Goal: Check status

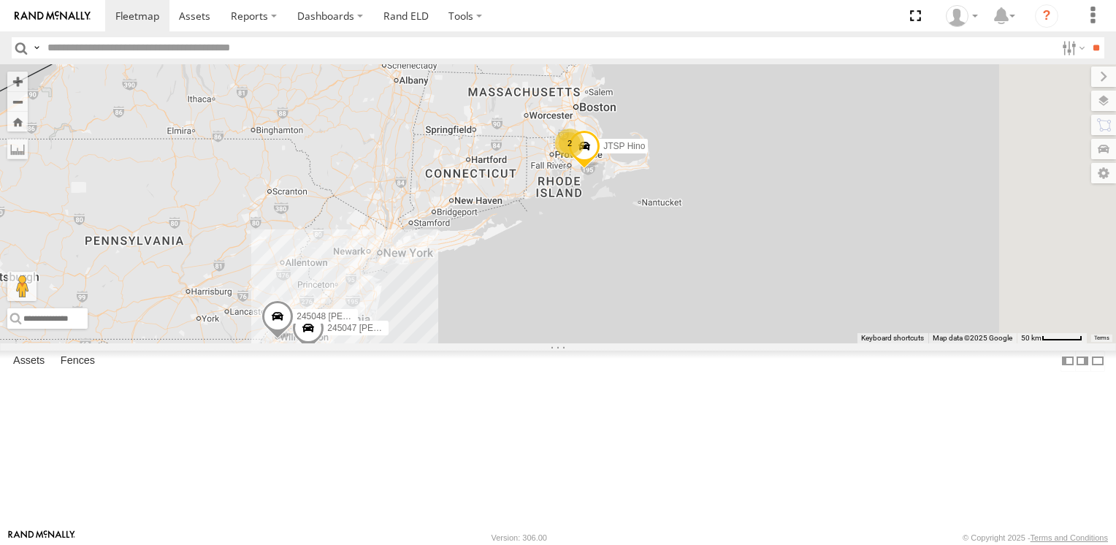
drag, startPoint x: 867, startPoint y: 320, endPoint x: 738, endPoint y: 394, distance: 148.8
click at [738, 342] on div "2 2 245047 Shawn 245048 Charles JTSP Hino" at bounding box center [558, 203] width 1116 height 278
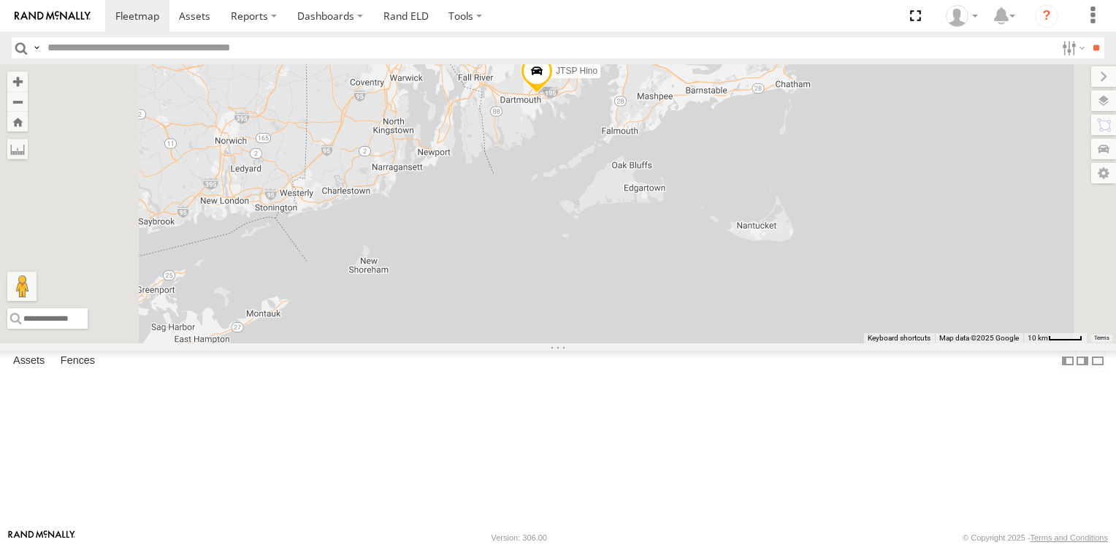
drag, startPoint x: 962, startPoint y: 174, endPoint x: 948, endPoint y: 250, distance: 77.9
click at [948, 251] on div "245047 Shawn 245048 Charles JTSP Hino" at bounding box center [558, 203] width 1116 height 278
click at [0, 0] on link at bounding box center [0, 0] width 0 height 0
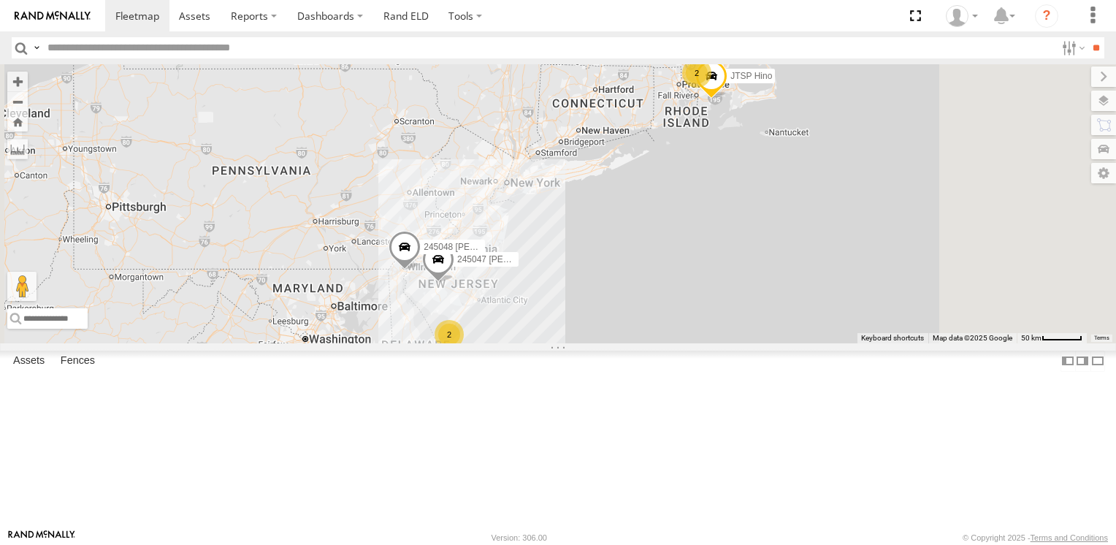
click at [0, 0] on link at bounding box center [0, 0] width 0 height 0
